Goal: Task Accomplishment & Management: Manage account settings

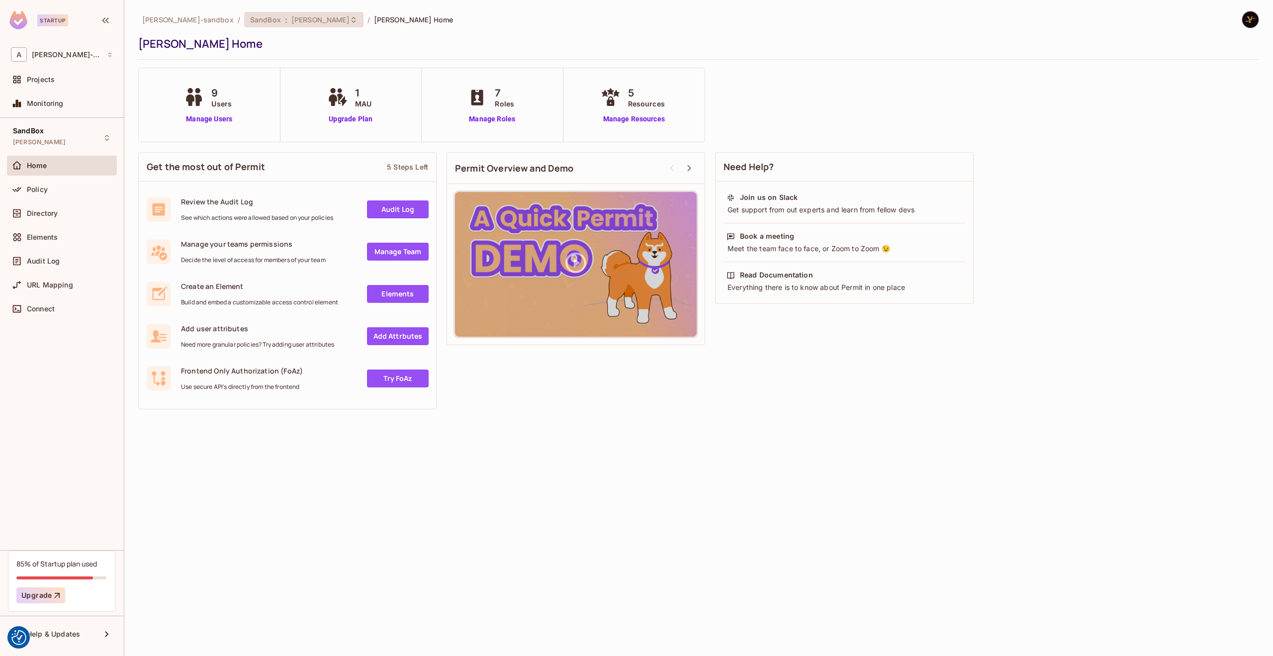
click at [333, 21] on span "james_duncan_development" at bounding box center [320, 19] width 58 height 9
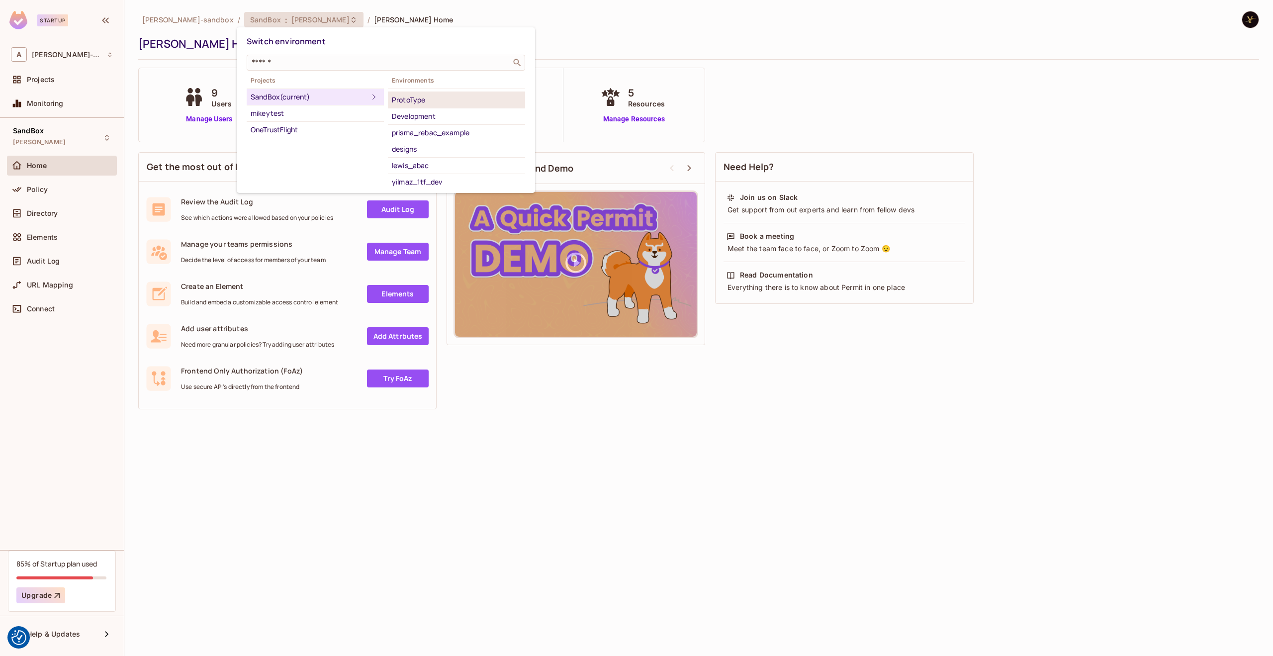
scroll to position [75, 0]
click at [452, 181] on div "yilmaz_1tf_dev" at bounding box center [456, 180] width 129 height 12
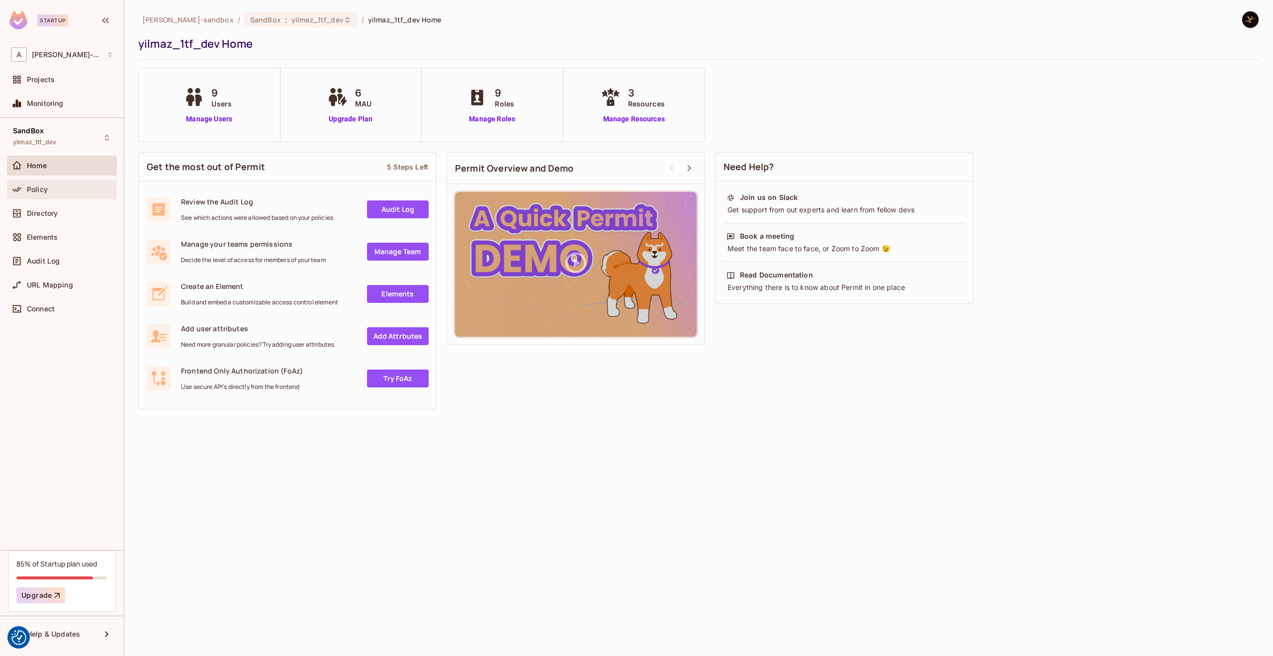
click at [56, 191] on div "Policy" at bounding box center [70, 189] width 86 height 8
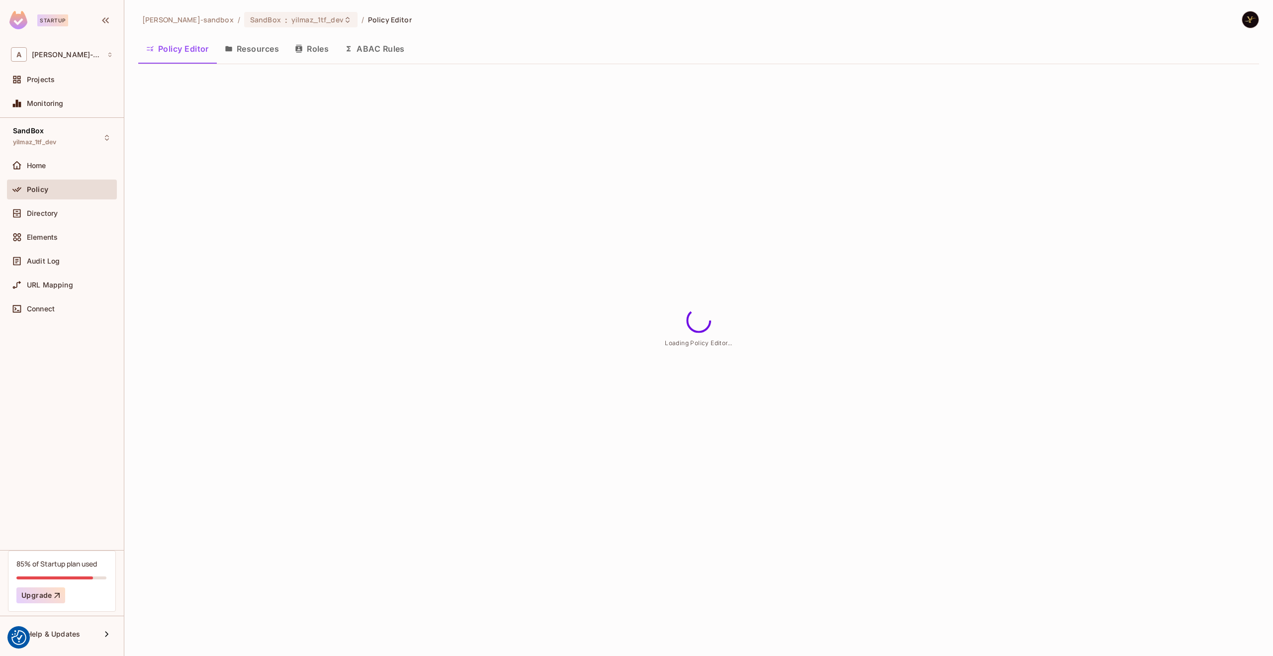
click at [258, 53] on button "Resources" at bounding box center [252, 48] width 70 height 25
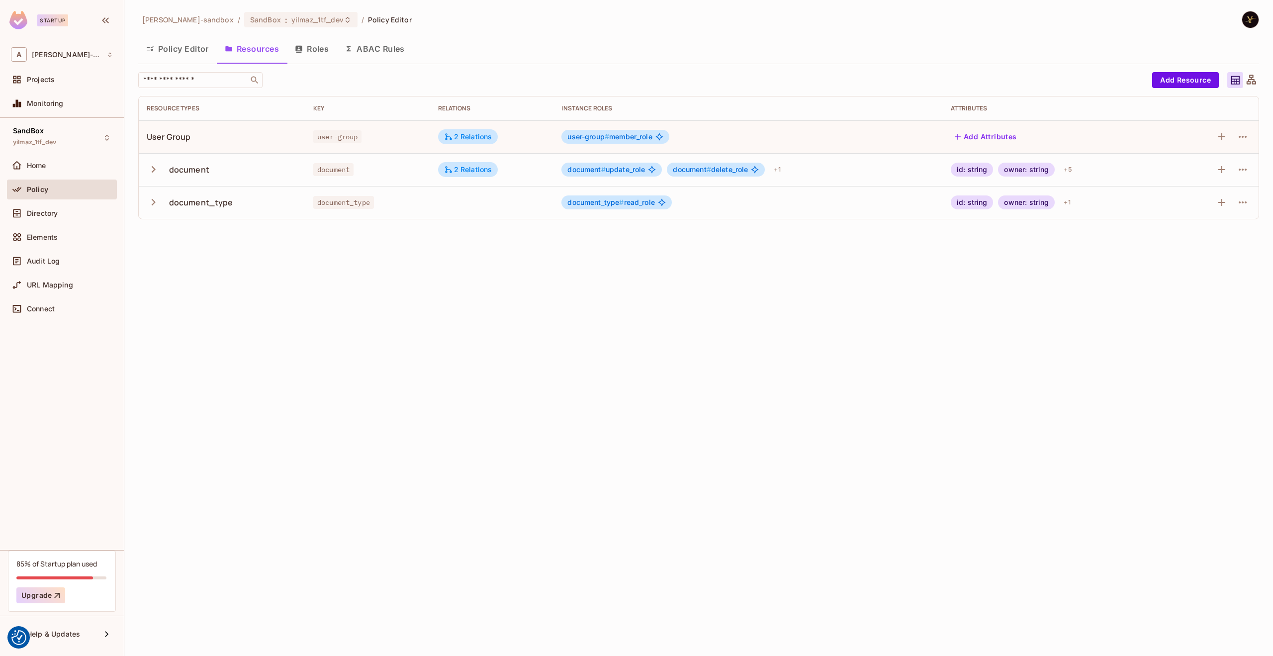
click at [155, 202] on icon "button" at bounding box center [154, 202] width 4 height 6
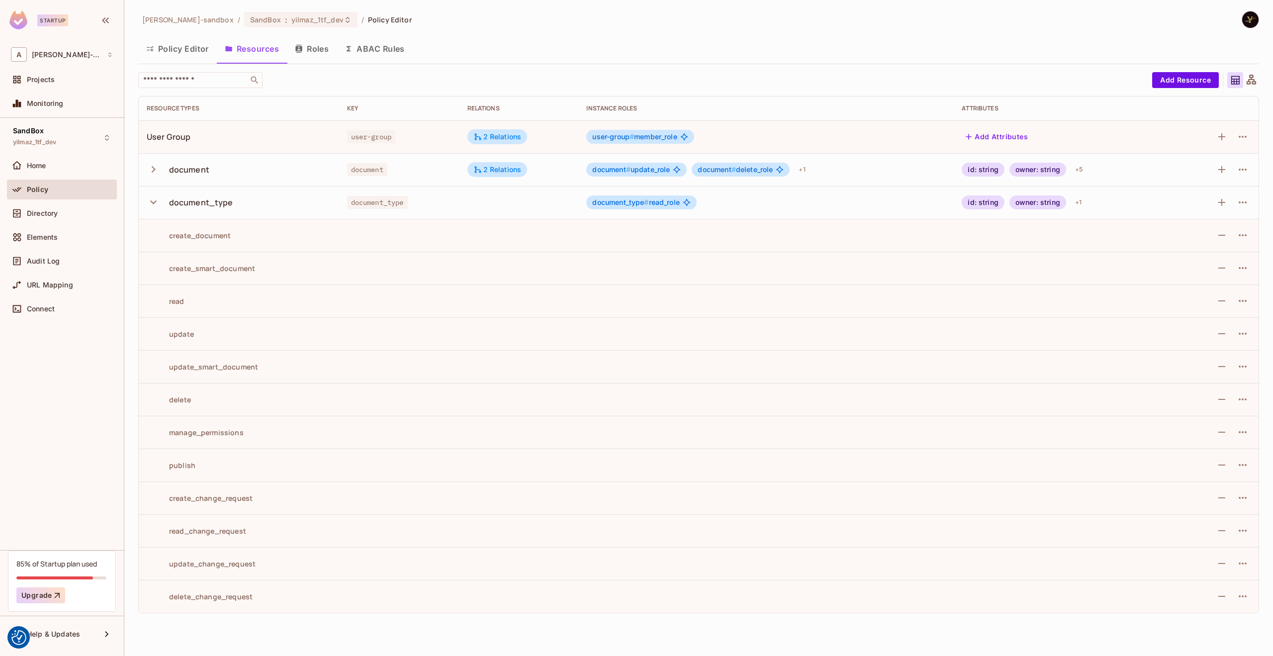
click at [156, 165] on icon "button" at bounding box center [153, 169] width 13 height 13
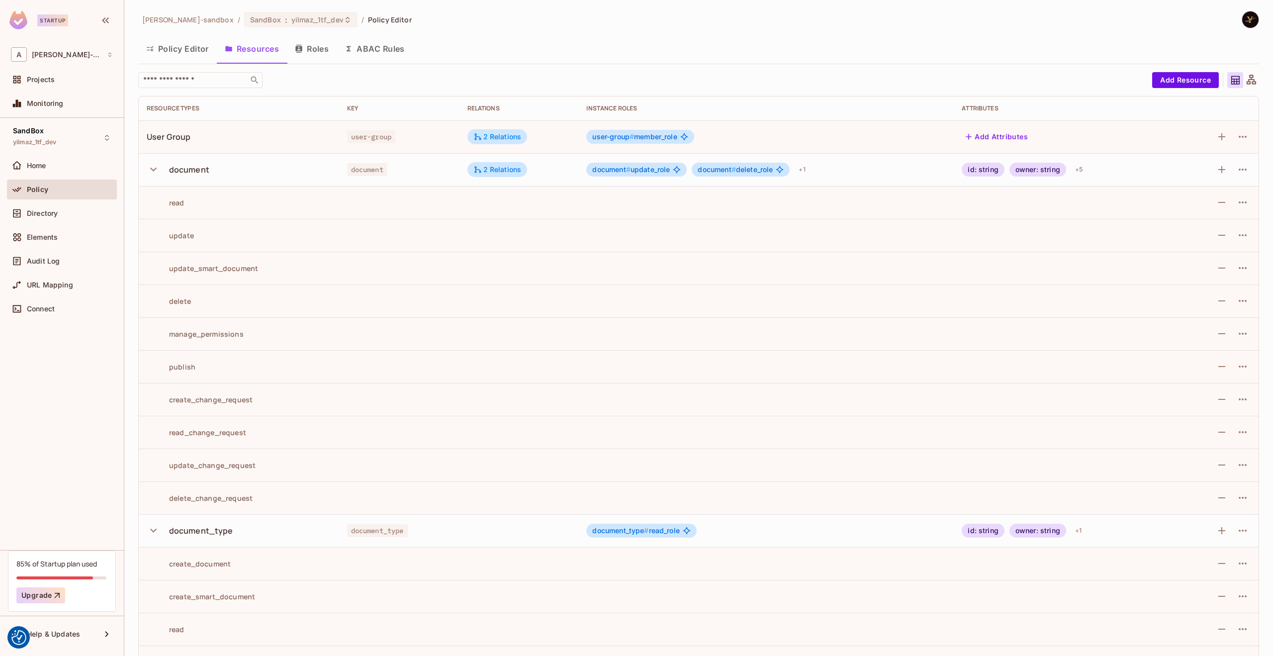
click at [540, 32] on div "alex-trustflight-sandbox / SandBox : yilmaz_1tf_dev / Policy Editor Policy Edit…" at bounding box center [698, 480] width 1121 height 938
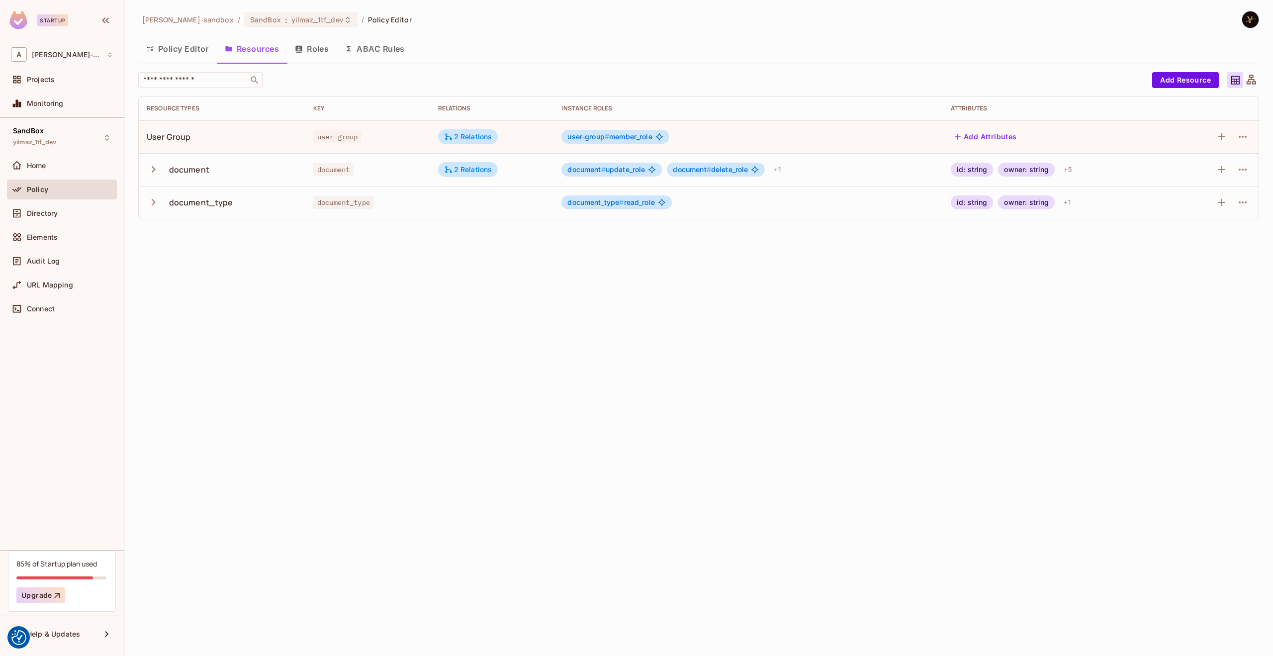
click at [156, 166] on icon "button" at bounding box center [153, 169] width 13 height 13
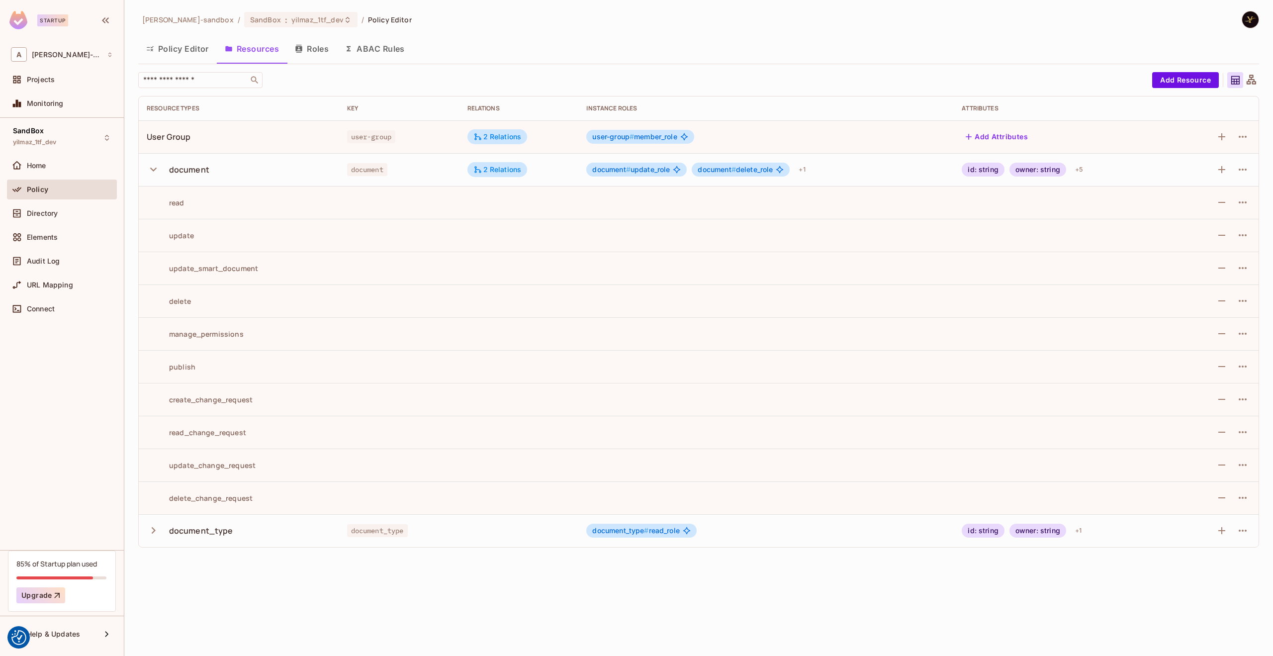
click at [156, 166] on icon "button" at bounding box center [153, 169] width 13 height 13
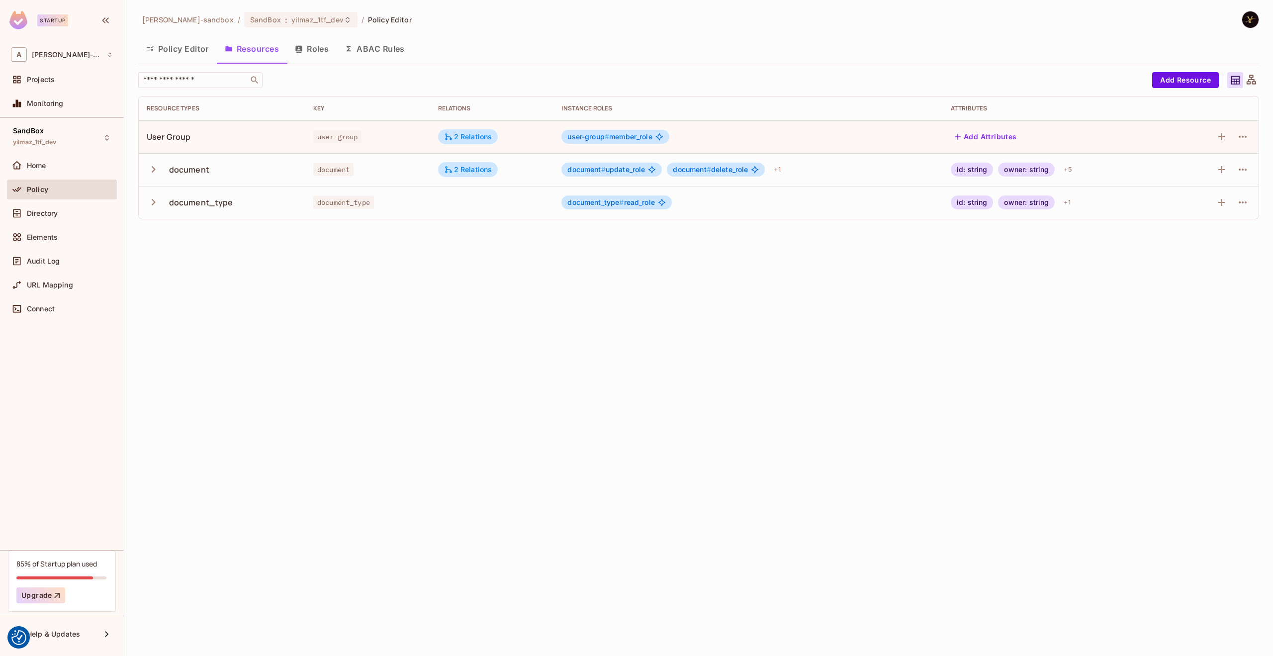
click at [154, 200] on icon "button" at bounding box center [153, 201] width 13 height 13
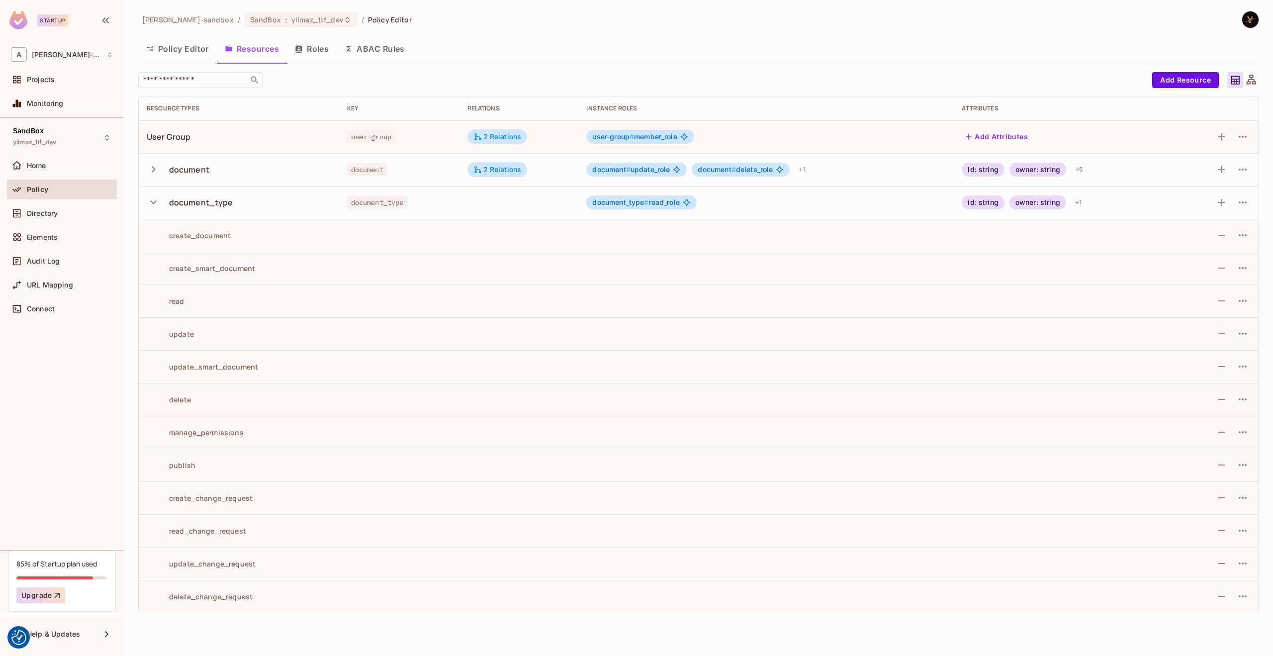
click at [229, 628] on div "alex-trustflight-sandbox / SandBox : yilmaz_1tf_dev / Policy Editor Policy Edit…" at bounding box center [698, 328] width 1149 height 656
click at [583, 33] on div "alex-trustflight-sandbox / SandBox : yilmaz_1tf_dev / Policy Editor Policy Edit…" at bounding box center [698, 316] width 1121 height 610
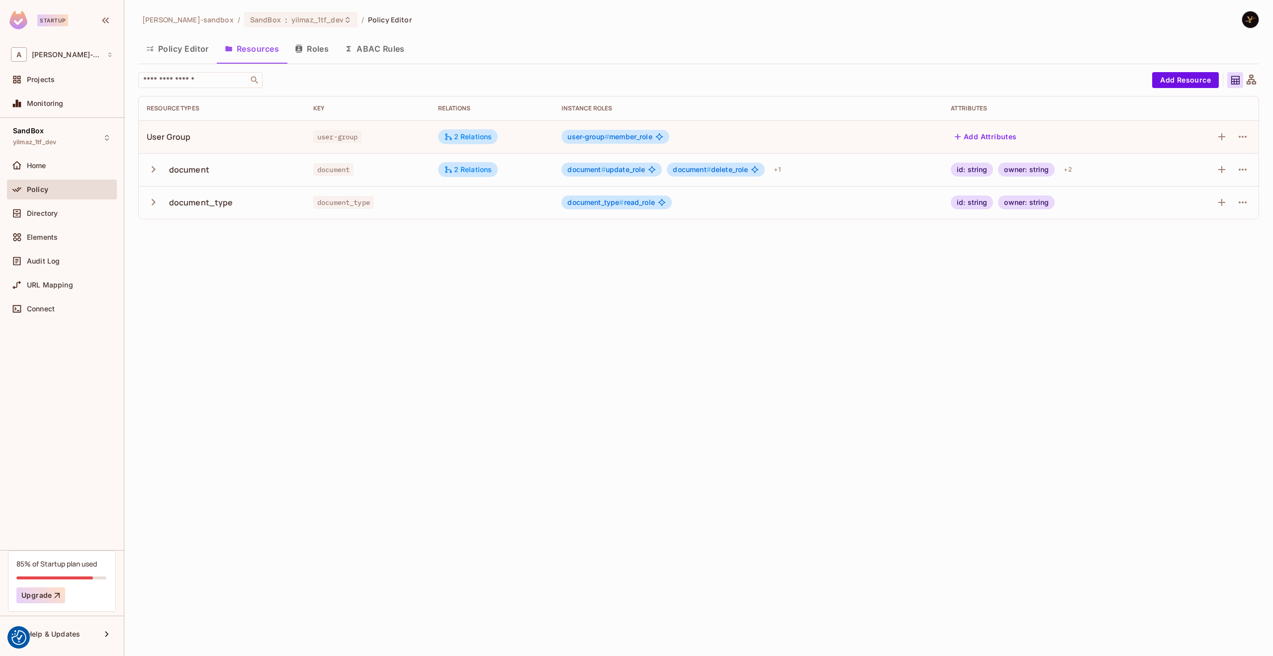
click at [152, 167] on icon "button" at bounding box center [154, 169] width 4 height 6
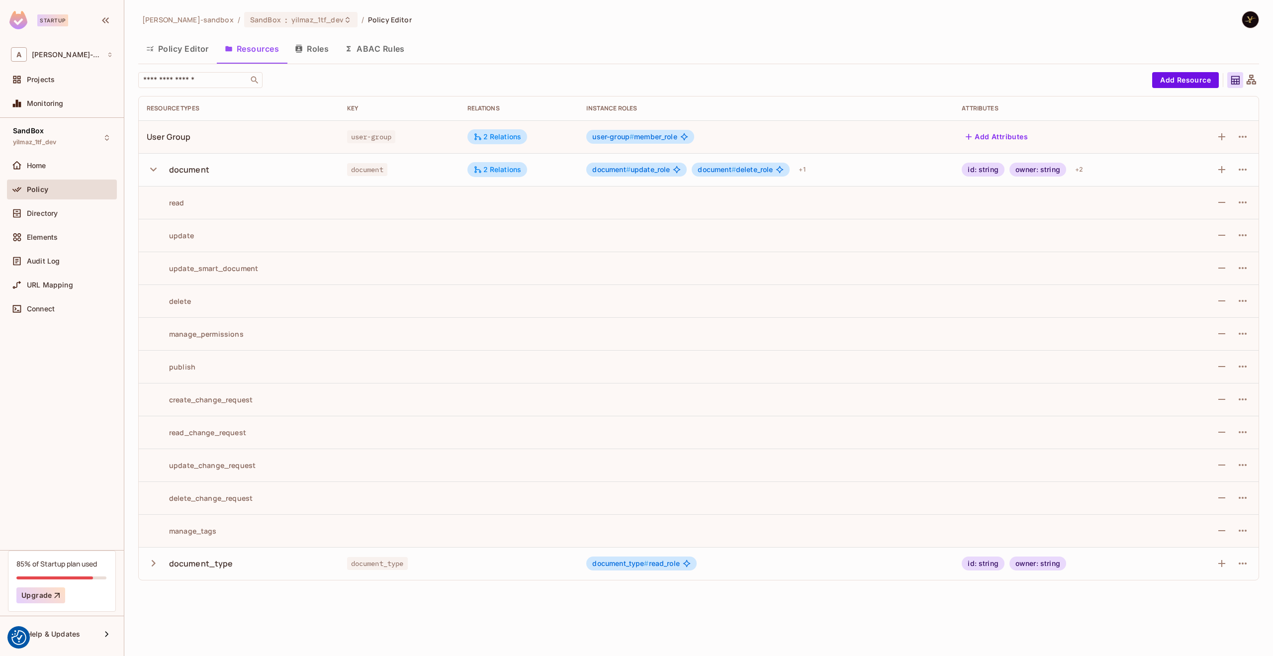
click at [154, 560] on icon "button" at bounding box center [153, 562] width 13 height 13
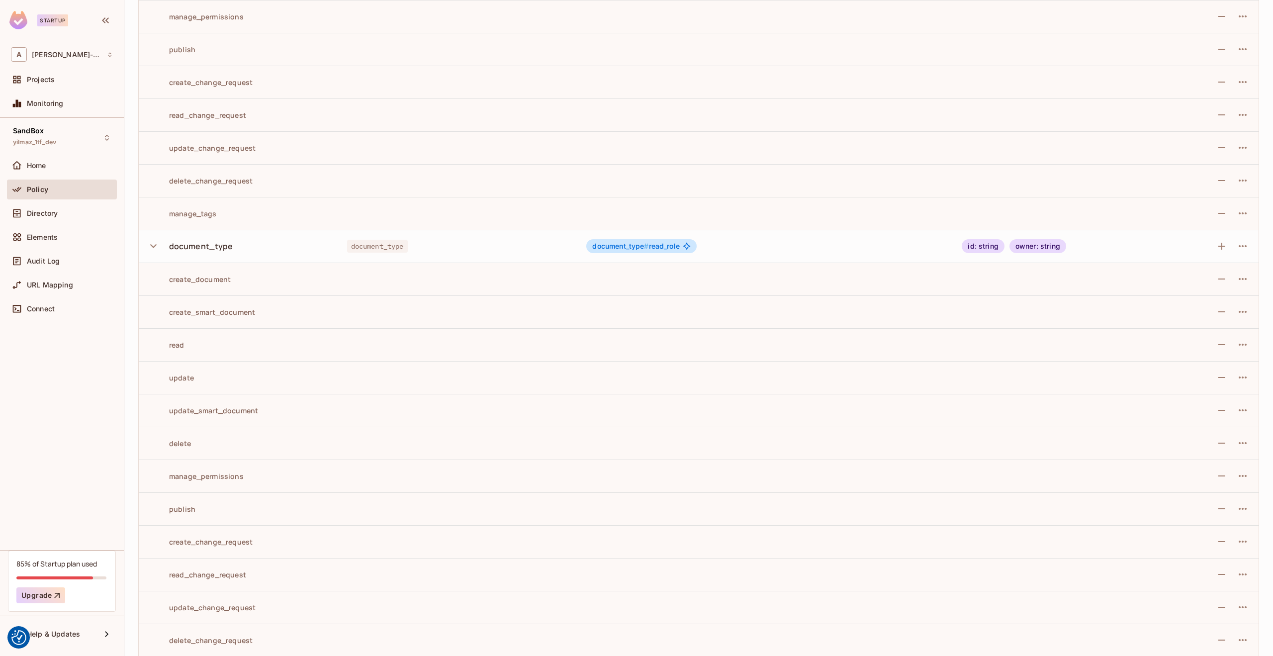
scroll to position [358, 0]
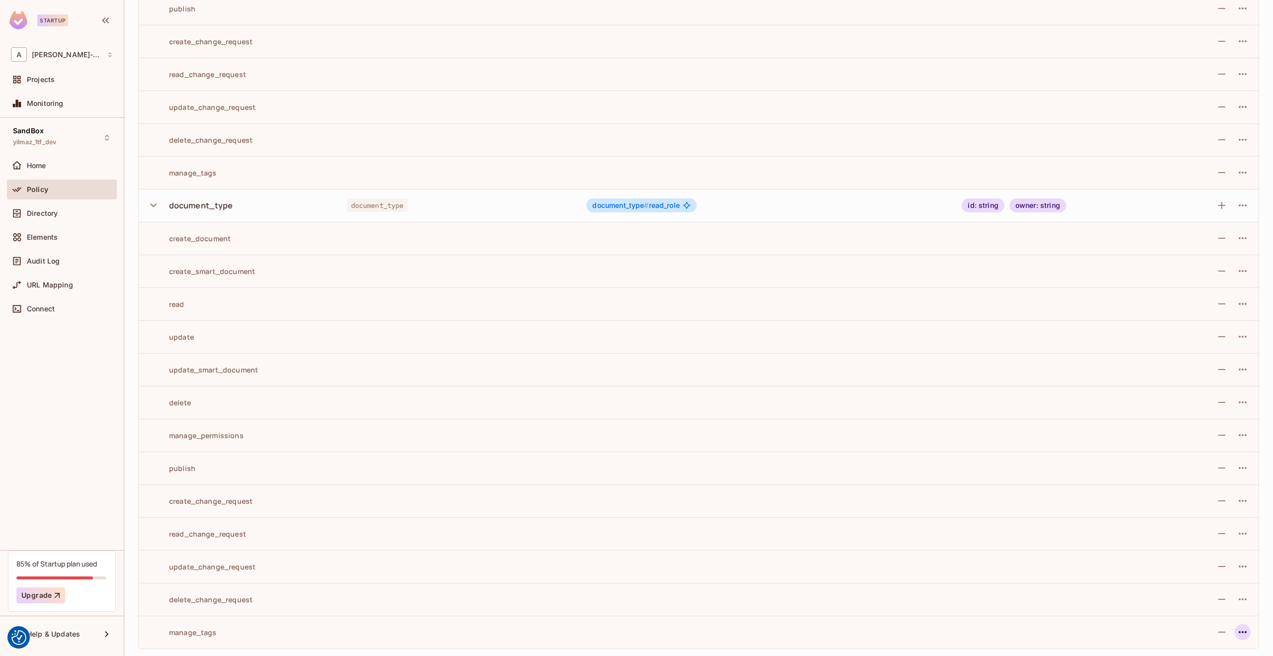
click at [1237, 629] on icon "button" at bounding box center [1243, 632] width 12 height 12
click at [1214, 612] on div "Edit Action" at bounding box center [1197, 611] width 37 height 10
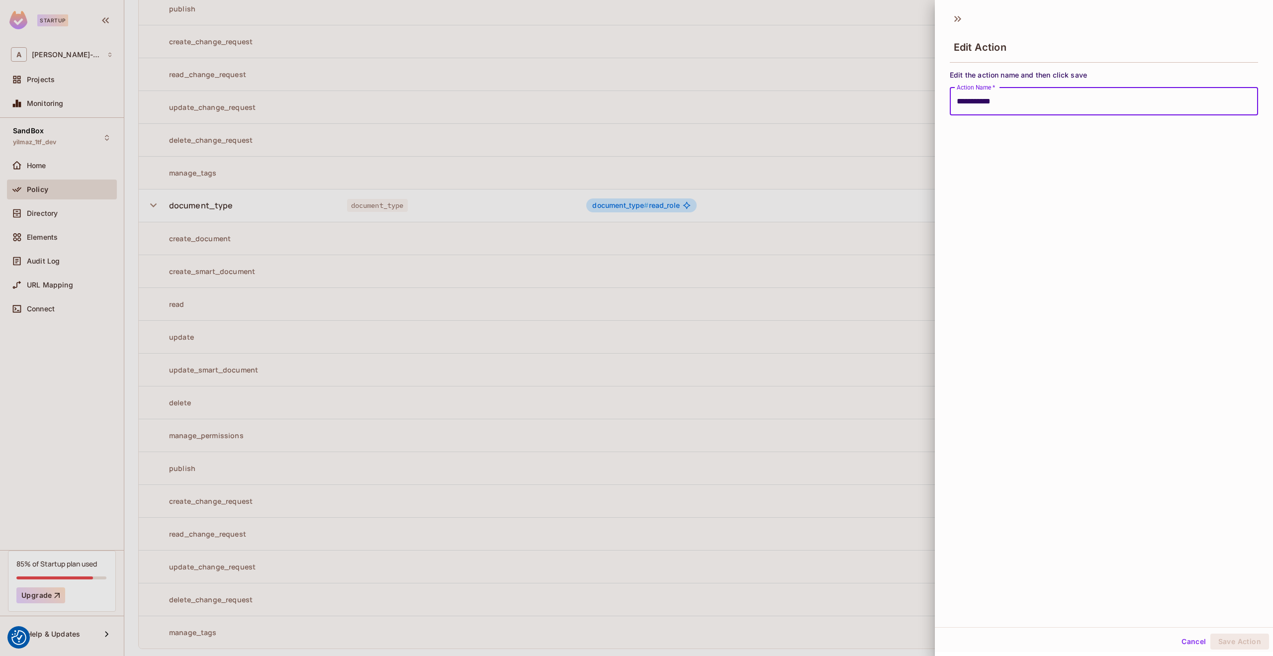
click at [470, 182] on div at bounding box center [636, 328] width 1273 height 656
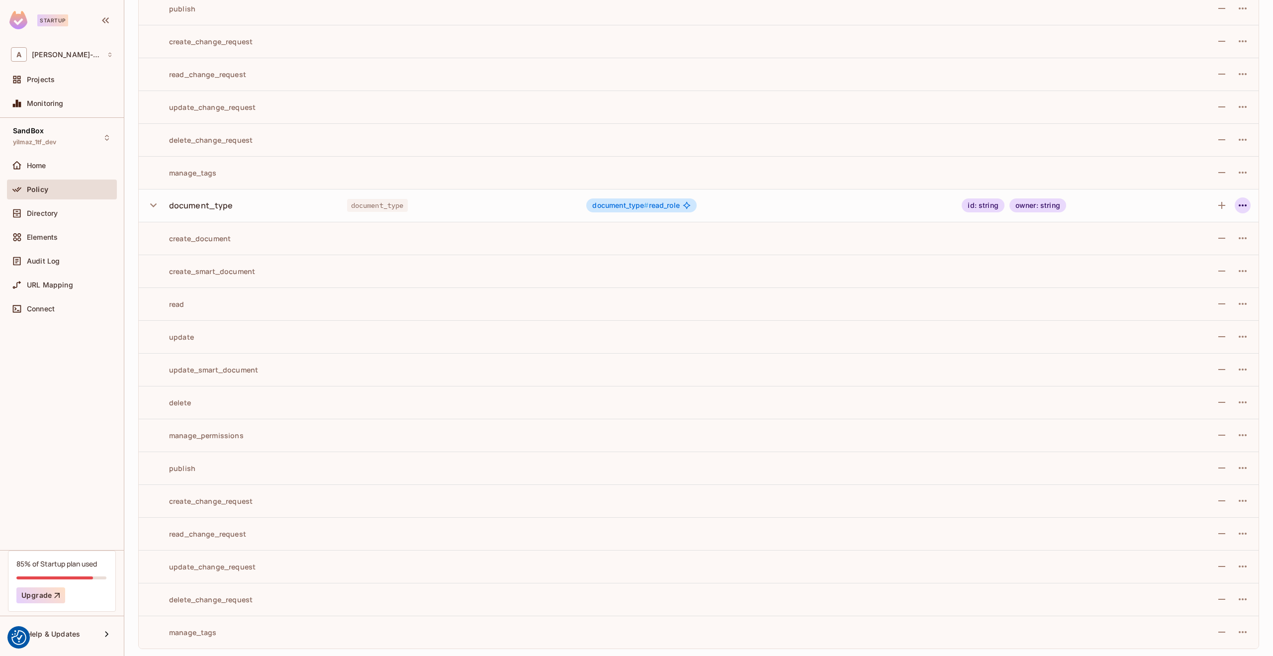
click at [1237, 206] on icon "button" at bounding box center [1243, 205] width 12 height 12
click at [1212, 241] on div "Edit Resource" at bounding box center [1192, 244] width 47 height 10
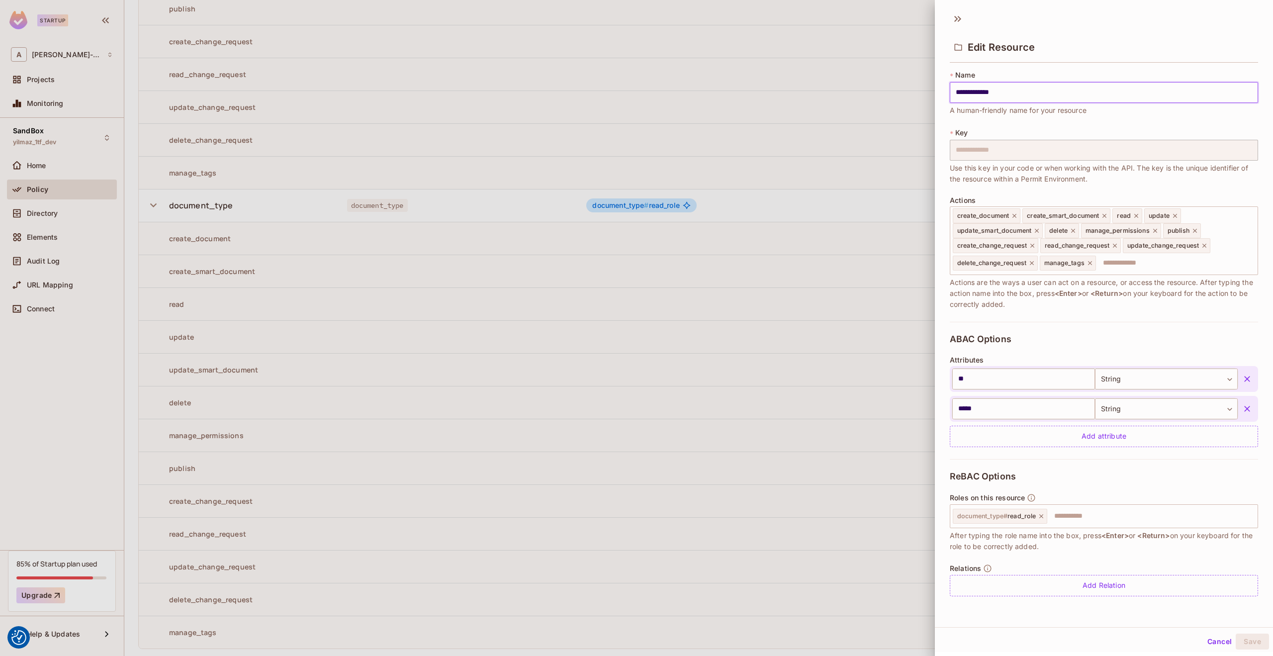
scroll to position [1, 0]
click at [322, 5] on div at bounding box center [636, 328] width 1273 height 656
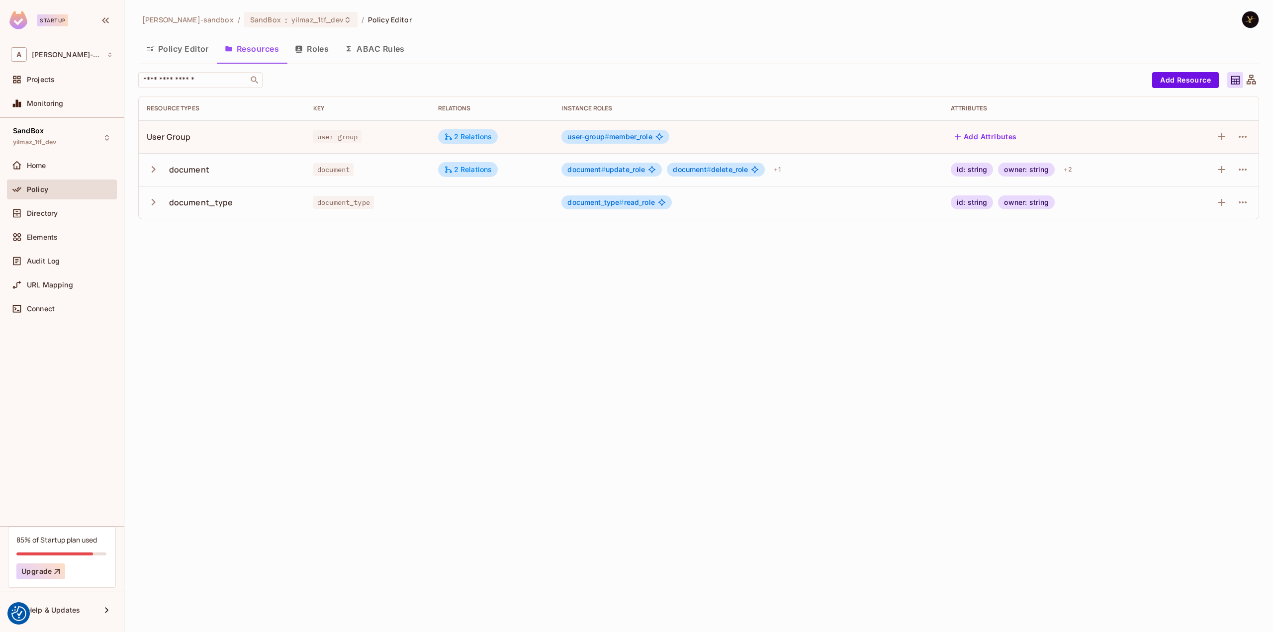
click at [555, 316] on div "alex-trustflight-sandbox / SandBox : yilmaz_1tf_dev / Policy Editor Policy Edit…" at bounding box center [698, 316] width 1149 height 632
click at [184, 50] on button "Policy Editor" at bounding box center [177, 48] width 79 height 25
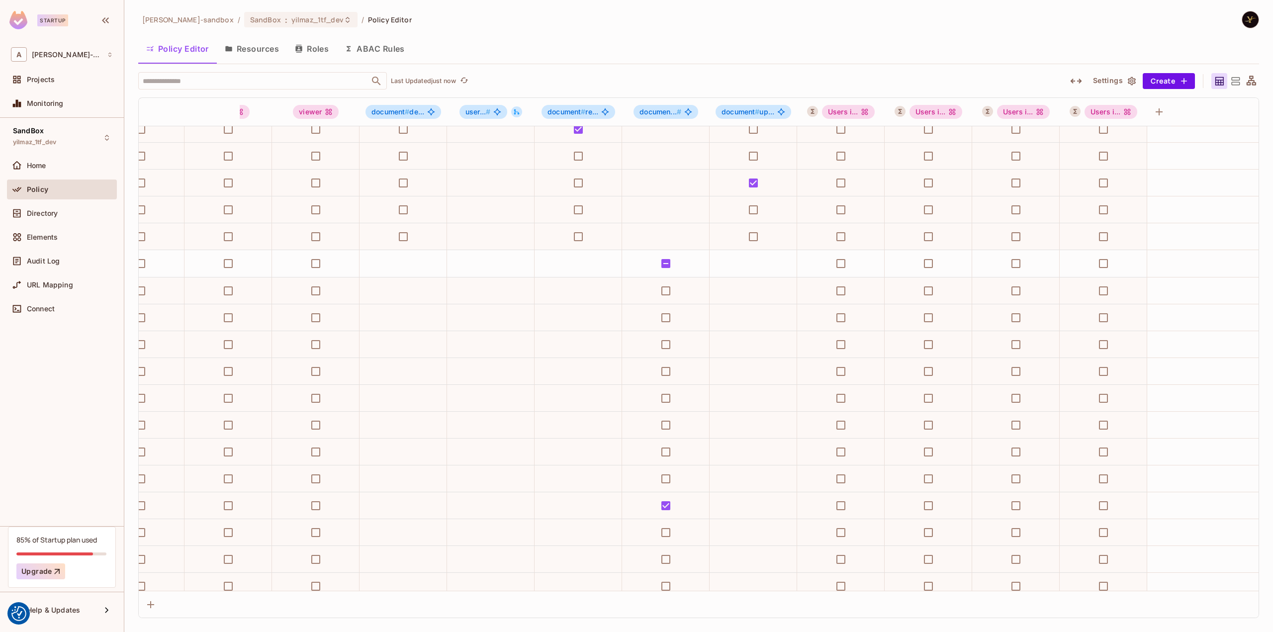
scroll to position [199, 0]
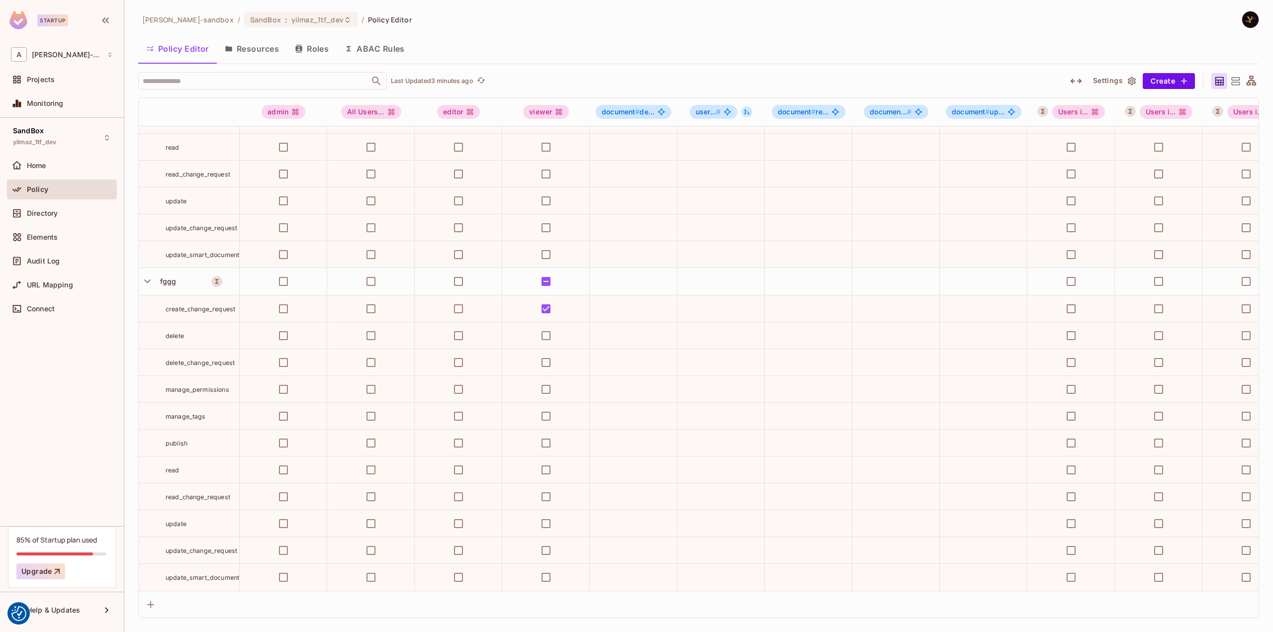
click at [379, 44] on button "ABAC Rules" at bounding box center [375, 48] width 76 height 25
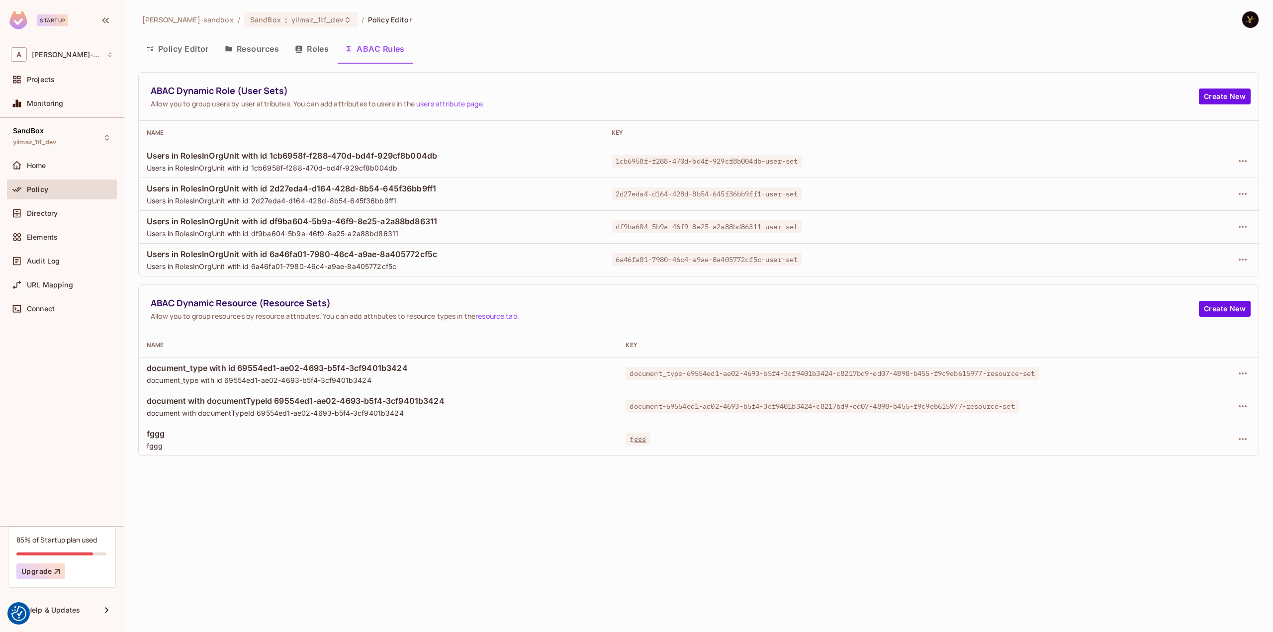
click at [172, 47] on button "Policy Editor" at bounding box center [177, 48] width 79 height 25
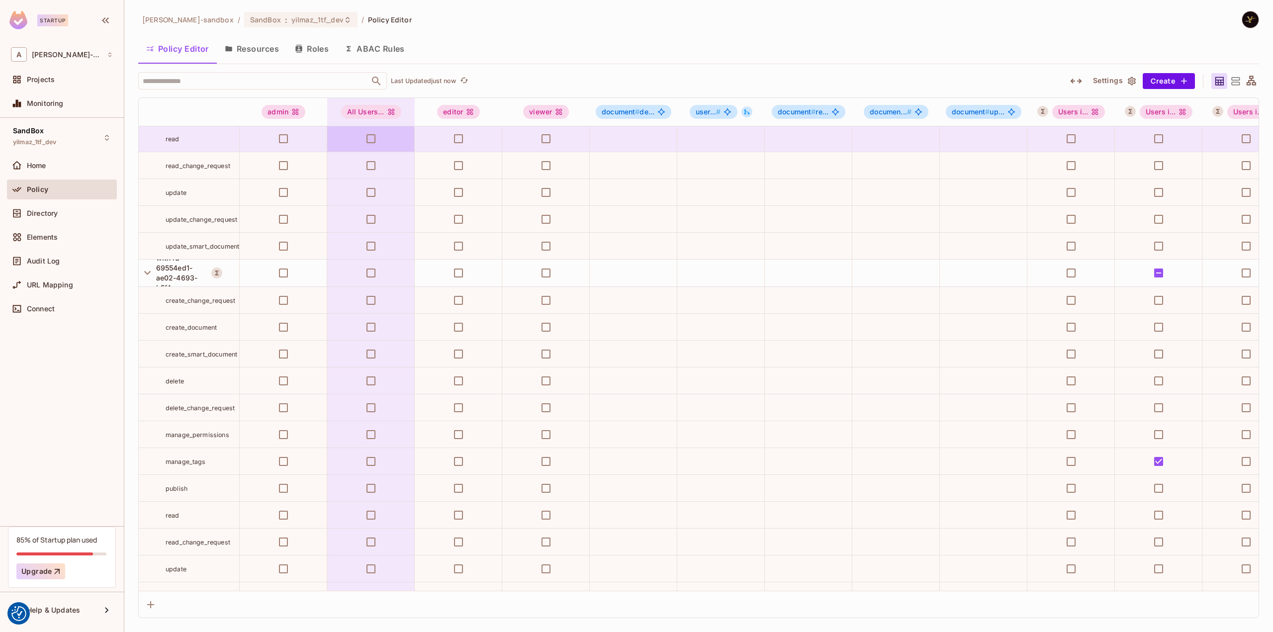
scroll to position [945, 0]
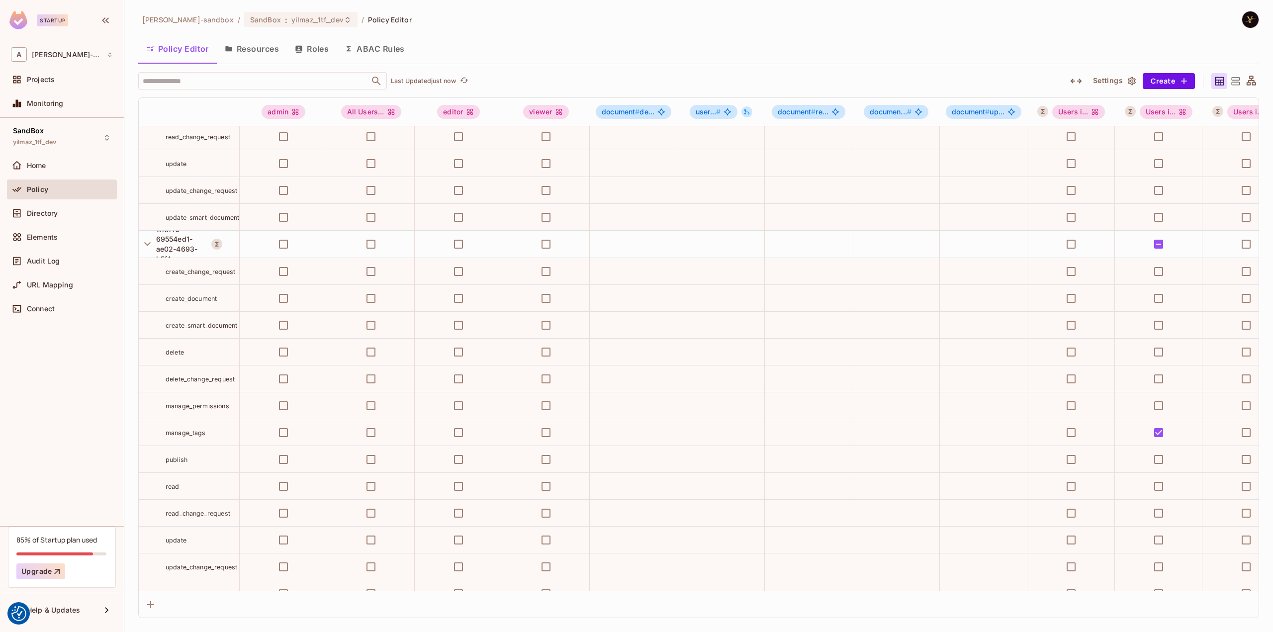
click at [1232, 75] on icon at bounding box center [1235, 81] width 12 height 12
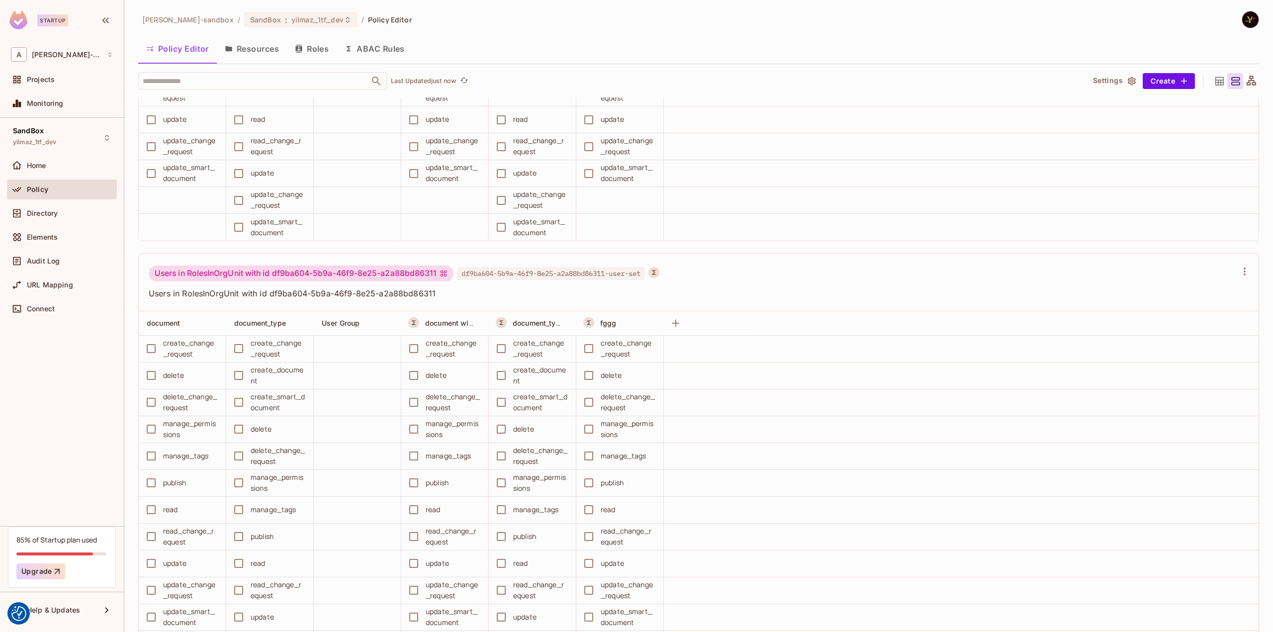
scroll to position [4619, 0]
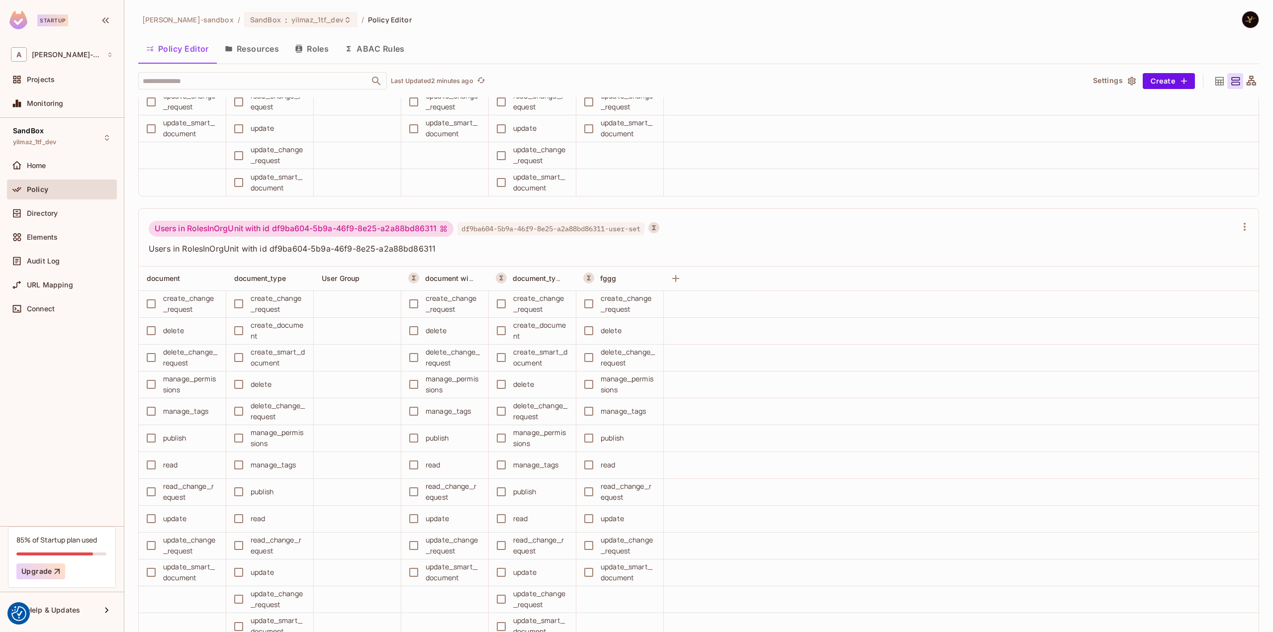
click at [615, 33] on div "alex-trustflight-sandbox / SandBox : yilmaz_1tf_dev / Policy Editor Policy Edit…" at bounding box center [698, 322] width 1121 height 622
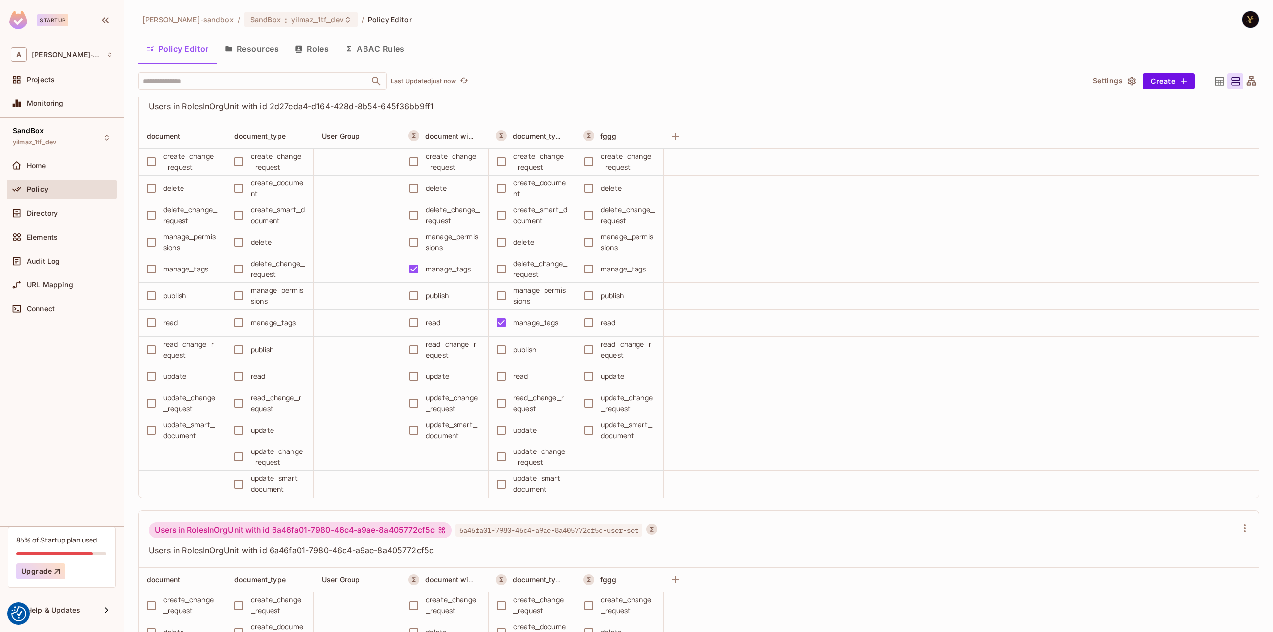
scroll to position [3874, 0]
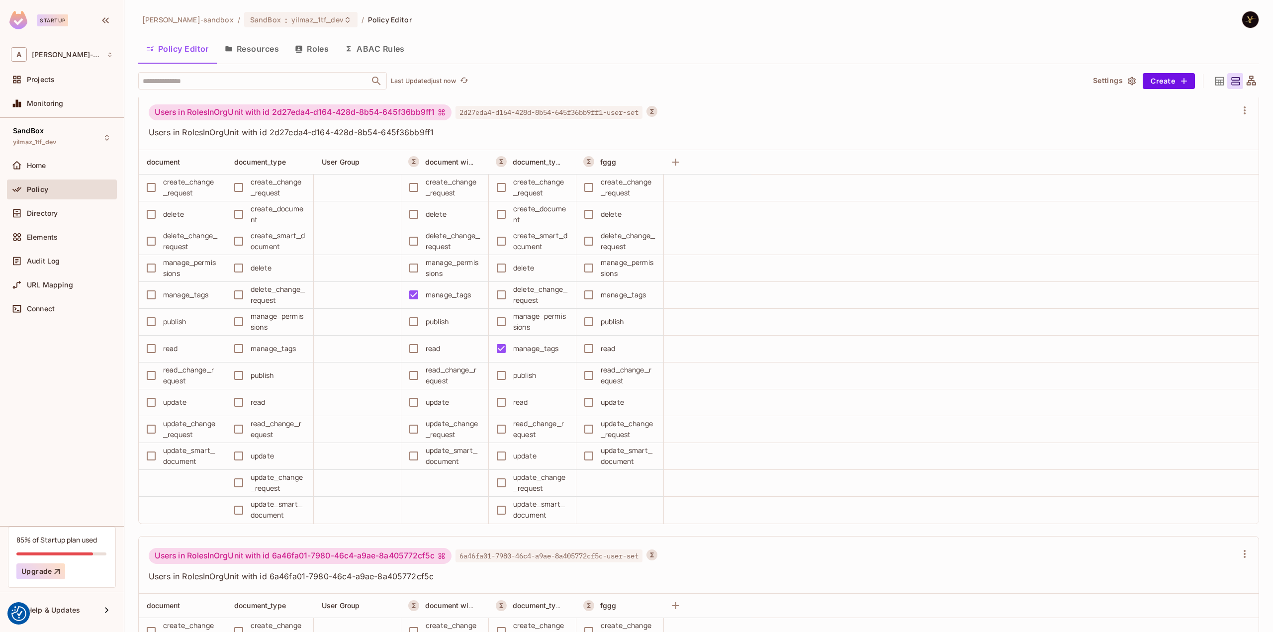
click at [645, 63] on div "Policy Editor Resources Roles ABAC Rules" at bounding box center [698, 49] width 1121 height 27
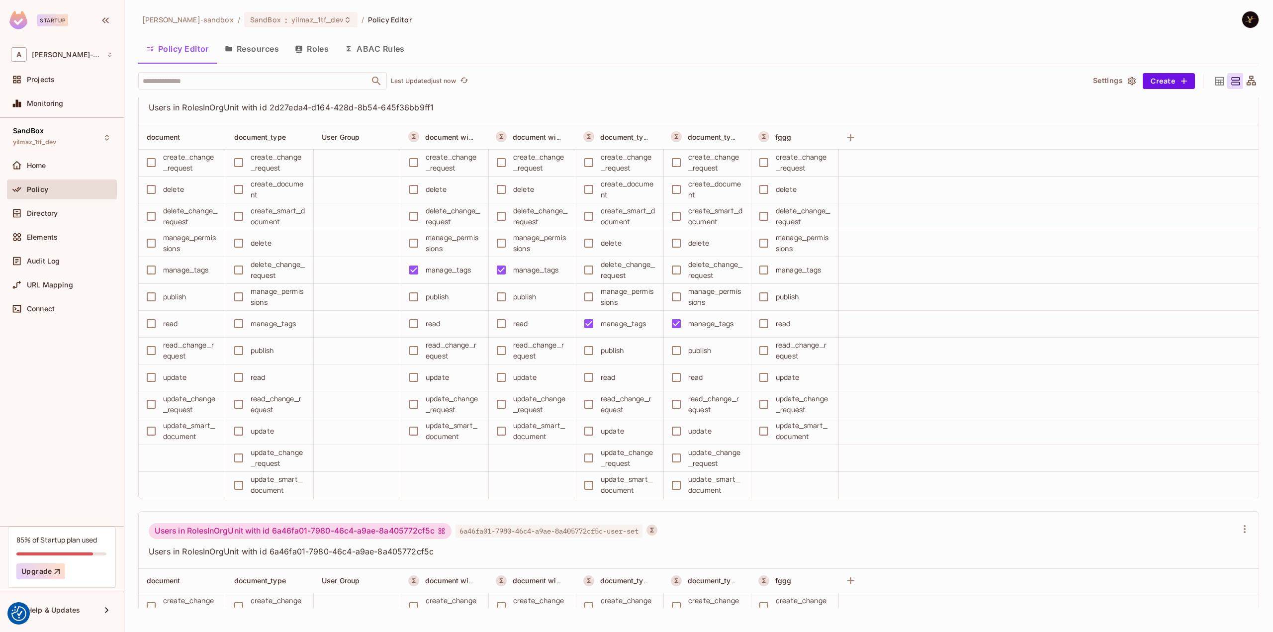
scroll to position [3824, 0]
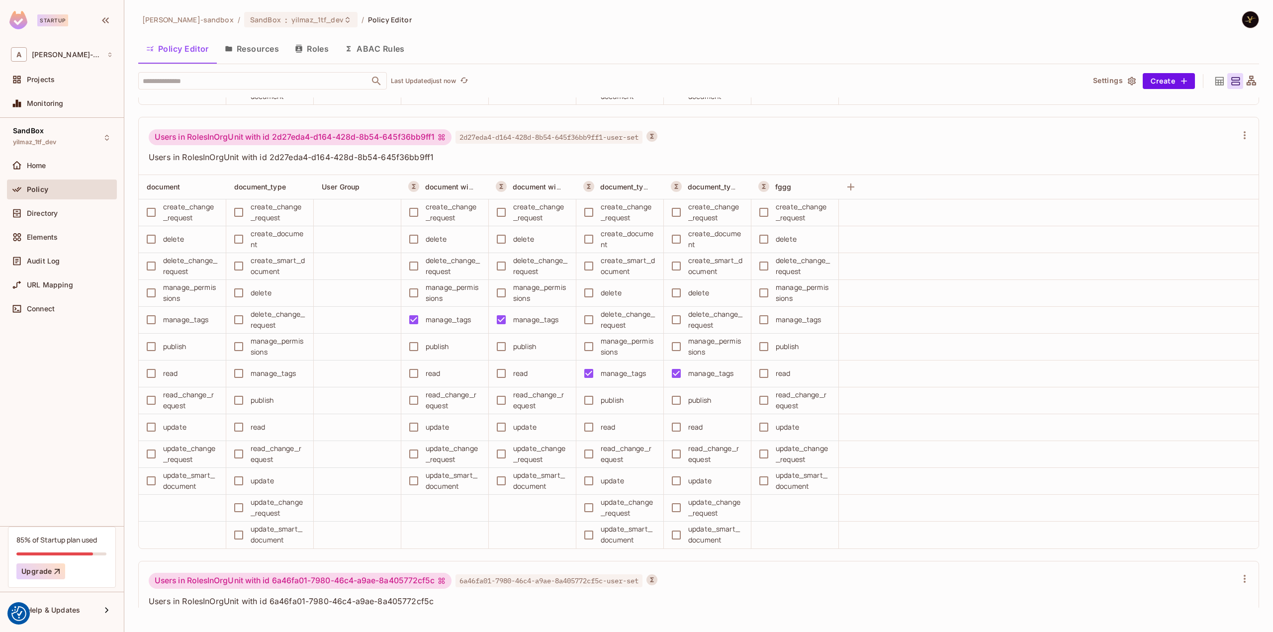
click at [368, 51] on button "ABAC Rules" at bounding box center [375, 48] width 76 height 25
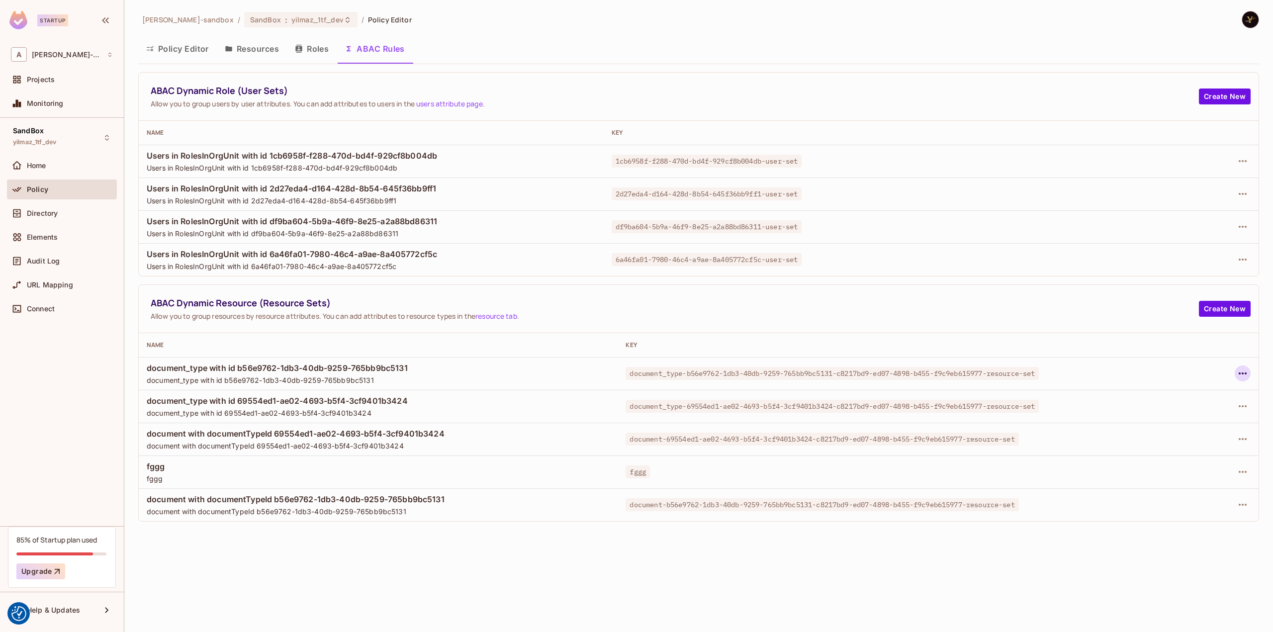
click at [1245, 373] on icon "button" at bounding box center [1243, 373] width 8 height 2
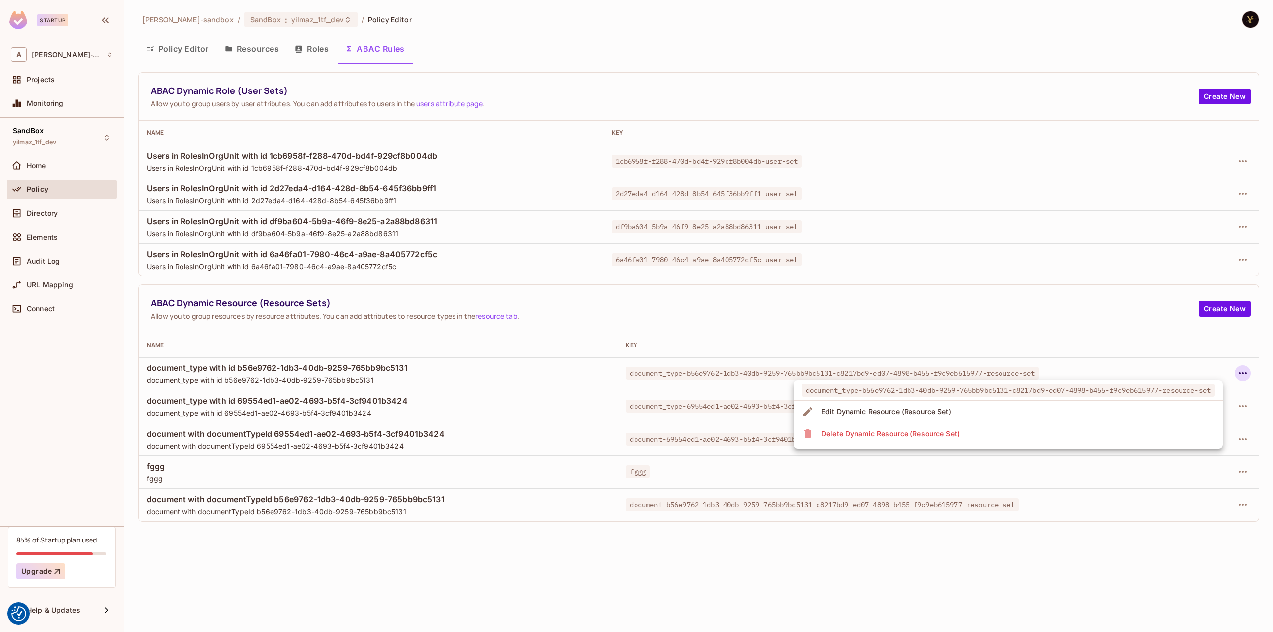
click at [873, 407] on div "Edit Dynamic Resource (Resource Set)" at bounding box center [886, 412] width 130 height 10
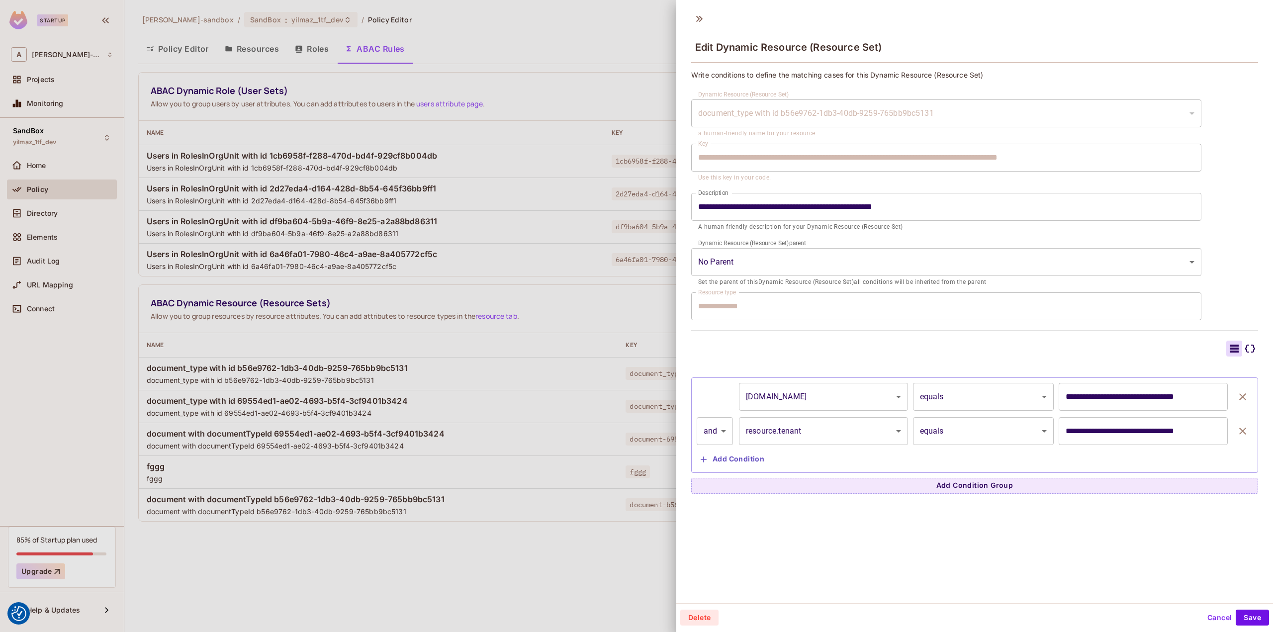
click at [1215, 616] on button "Cancel" at bounding box center [1219, 618] width 32 height 16
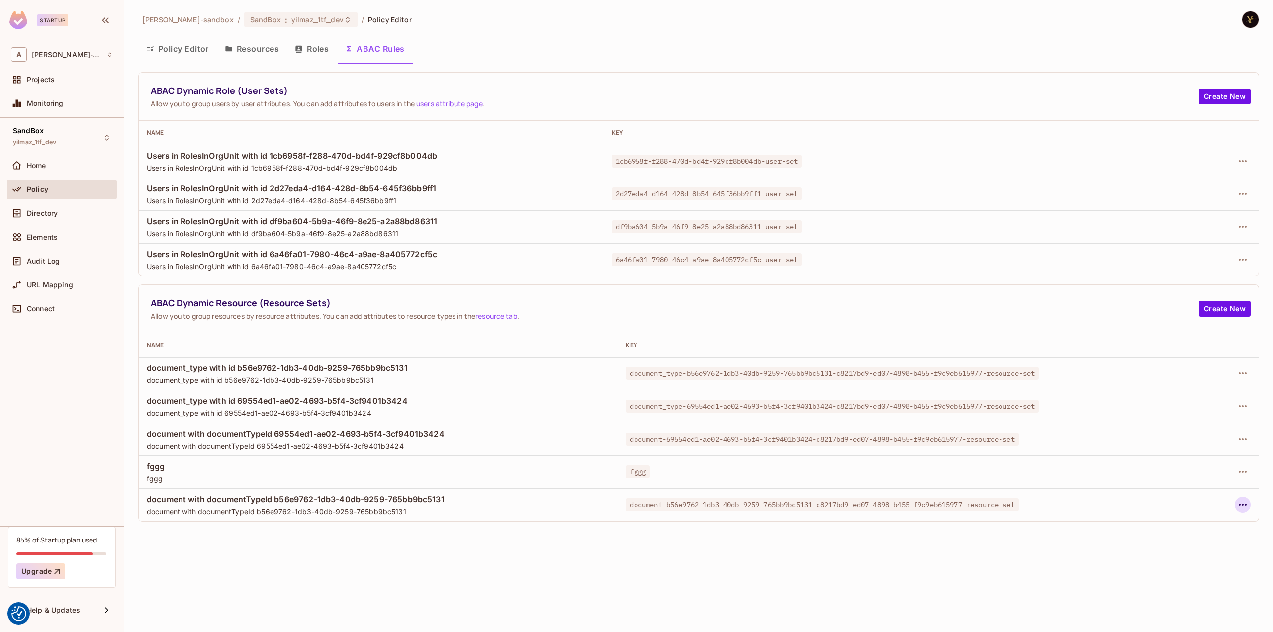
click at [1245, 506] on icon "button" at bounding box center [1243, 505] width 12 height 12
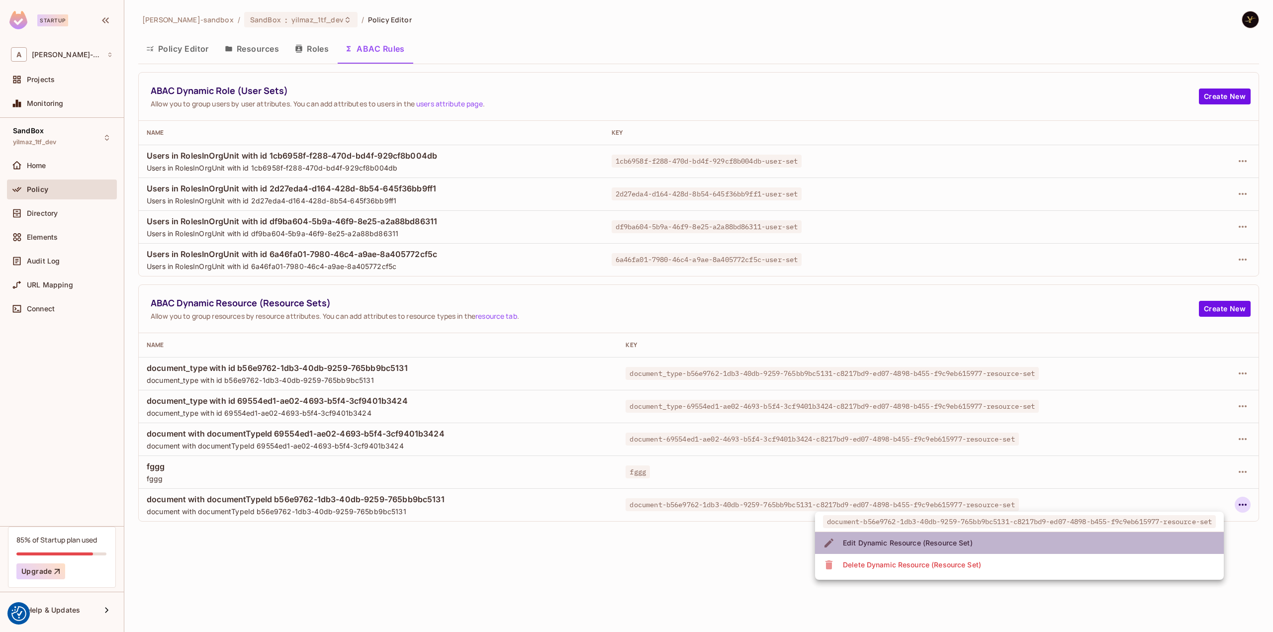
click at [1067, 539] on li "Edit Dynamic Resource (Resource Set)" at bounding box center [1019, 543] width 409 height 22
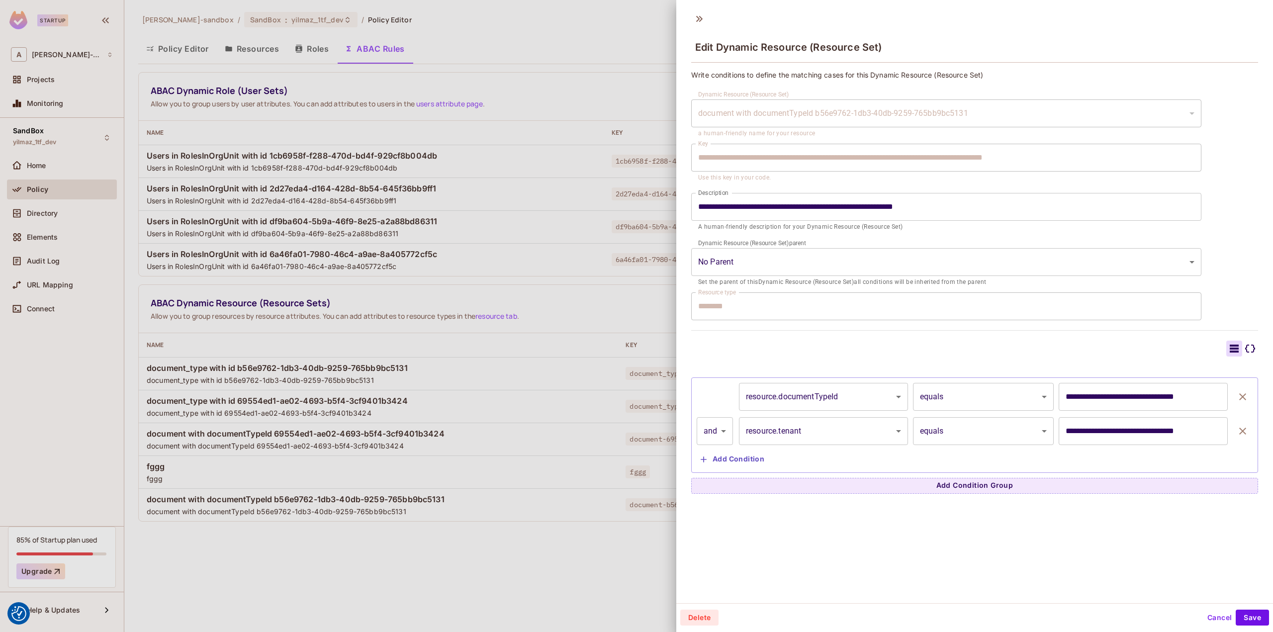
click at [1211, 621] on button "Cancel" at bounding box center [1219, 618] width 32 height 16
